Goal: Navigation & Orientation: Find specific page/section

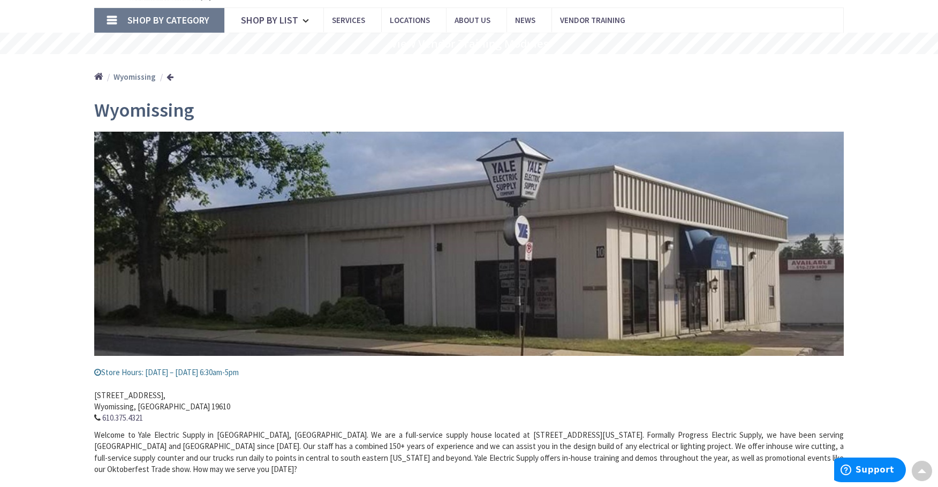
scroll to position [54, 0]
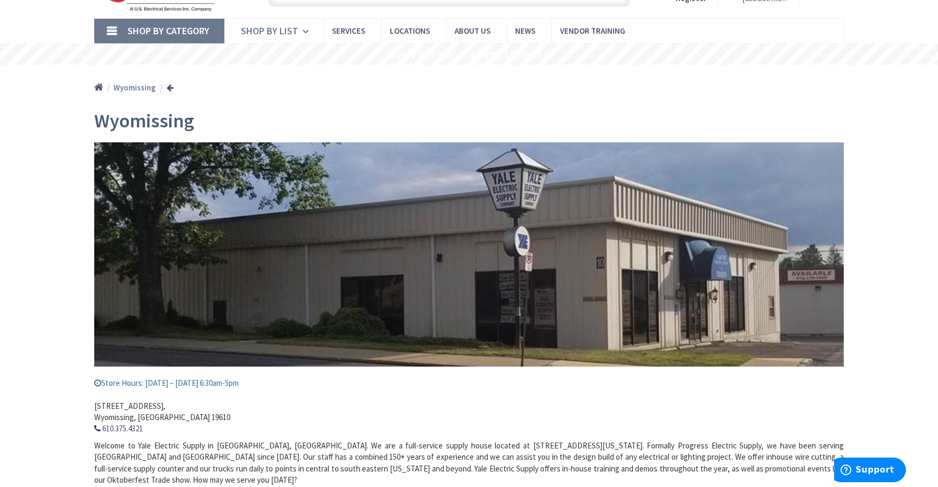
click at [303, 36] on icon at bounding box center [307, 32] width 10 height 24
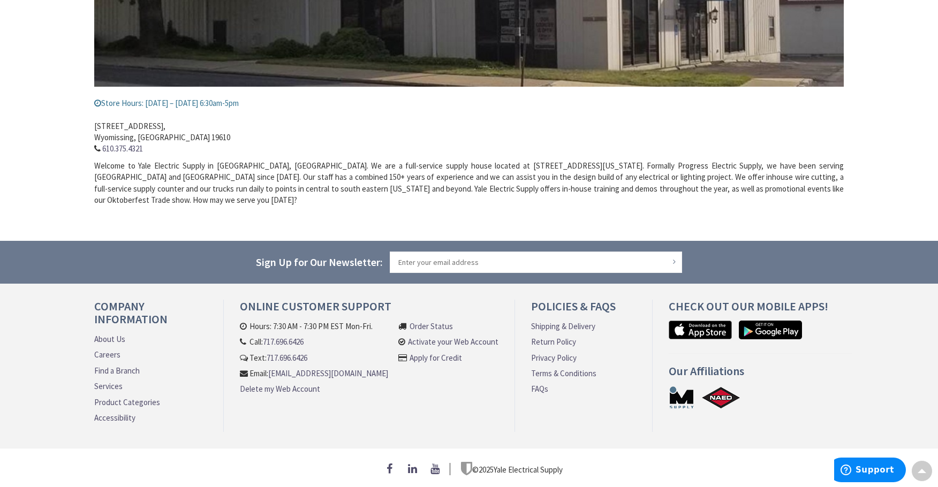
scroll to position [0, 0]
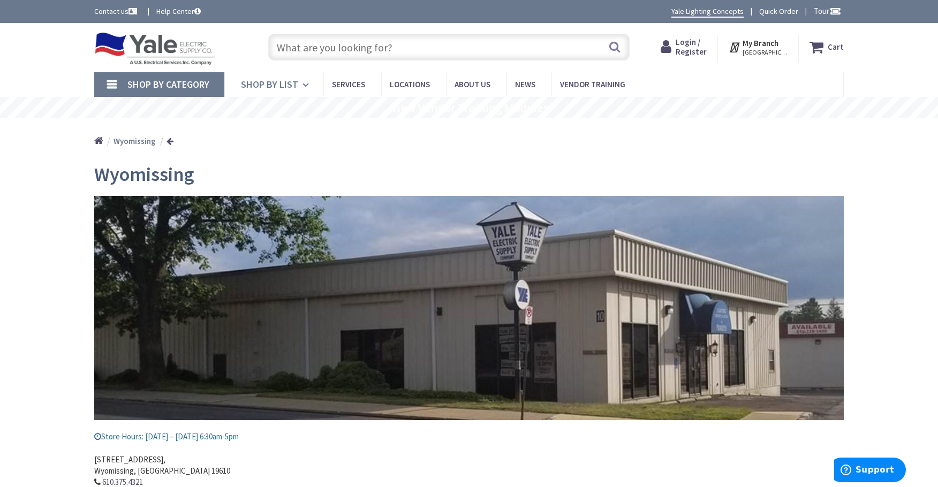
click at [281, 82] on span "Shop By List" at bounding box center [269, 84] width 57 height 12
click at [342, 83] on span "Services" at bounding box center [348, 84] width 33 height 10
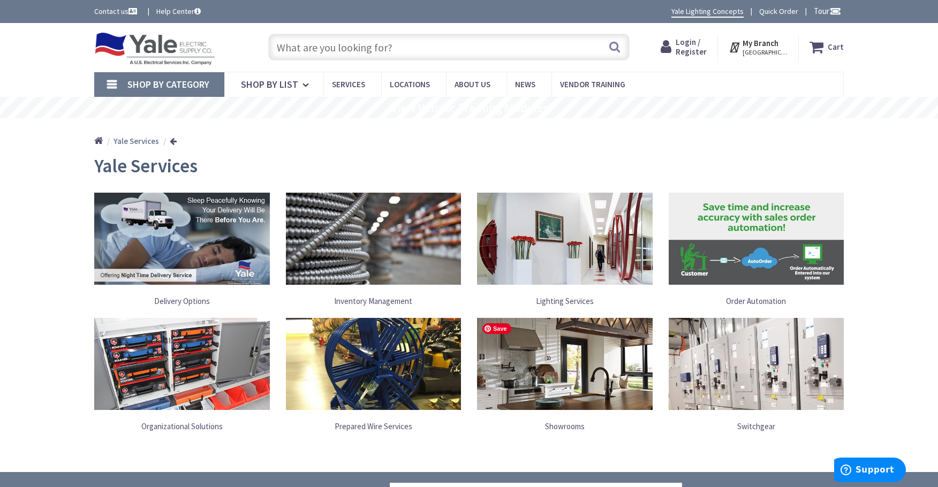
click at [588, 362] on img at bounding box center [565, 364] width 176 height 92
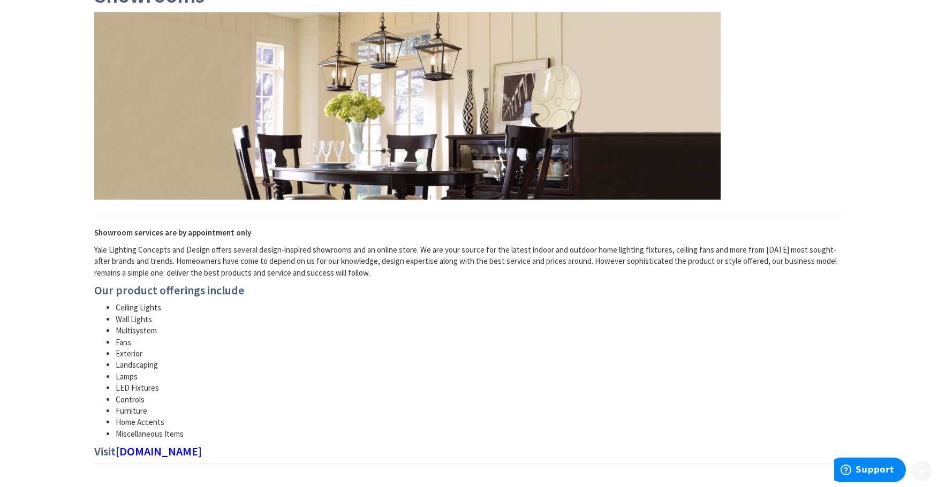
scroll to position [214, 0]
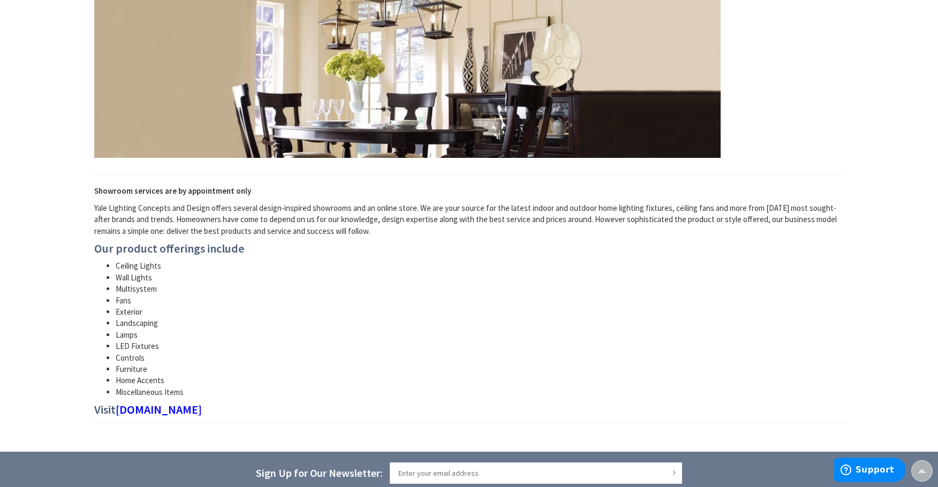
click at [202, 406] on link "yalelightingconcepts.com" at bounding box center [159, 409] width 86 height 13
